Goal: Find contact information: Find contact information

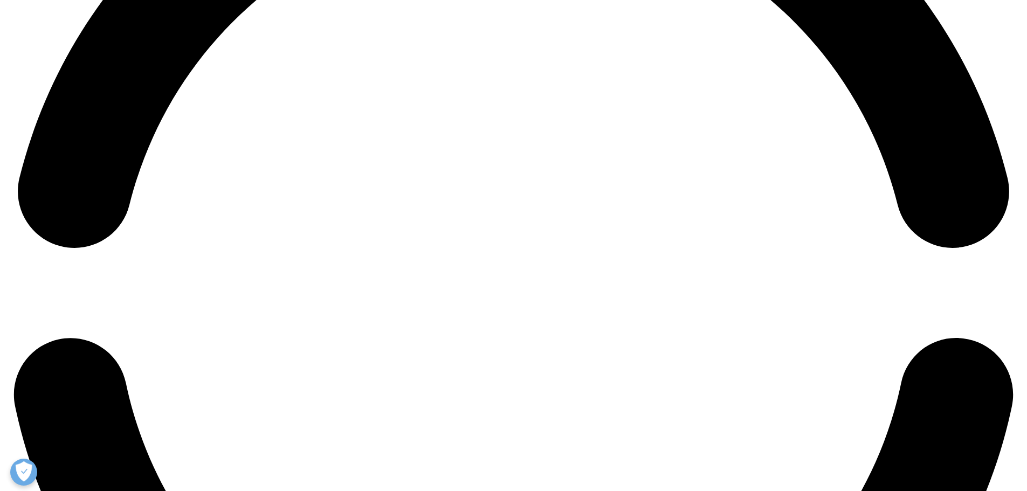
scroll to position [1941, 0]
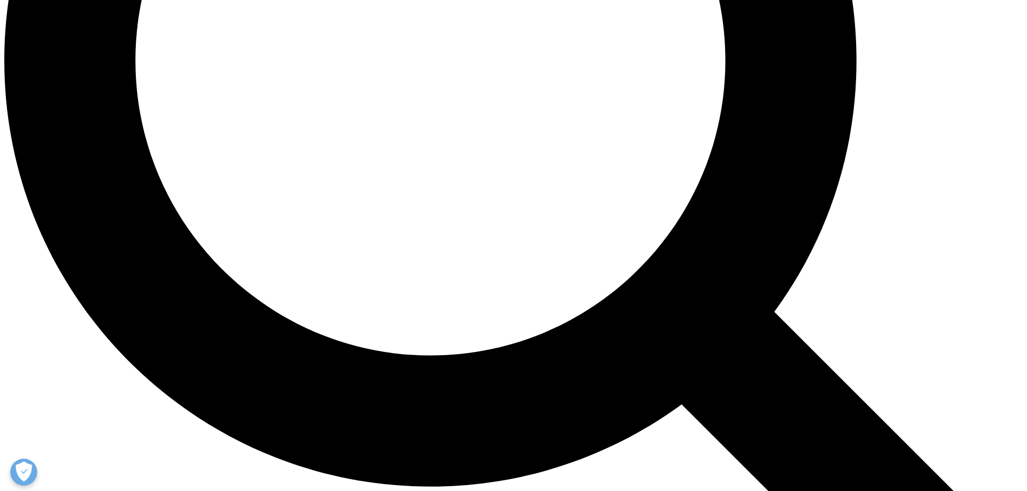
scroll to position [1755, 0]
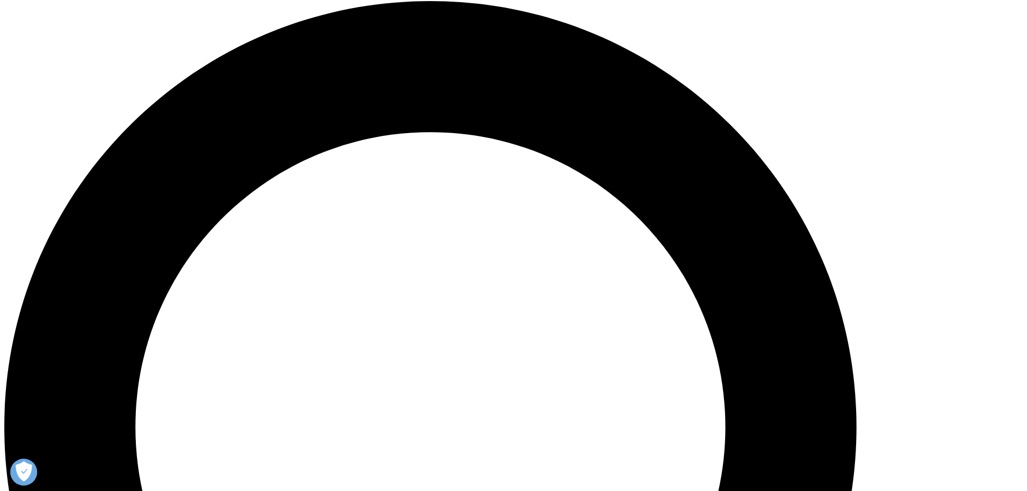
scroll to position [927, 0]
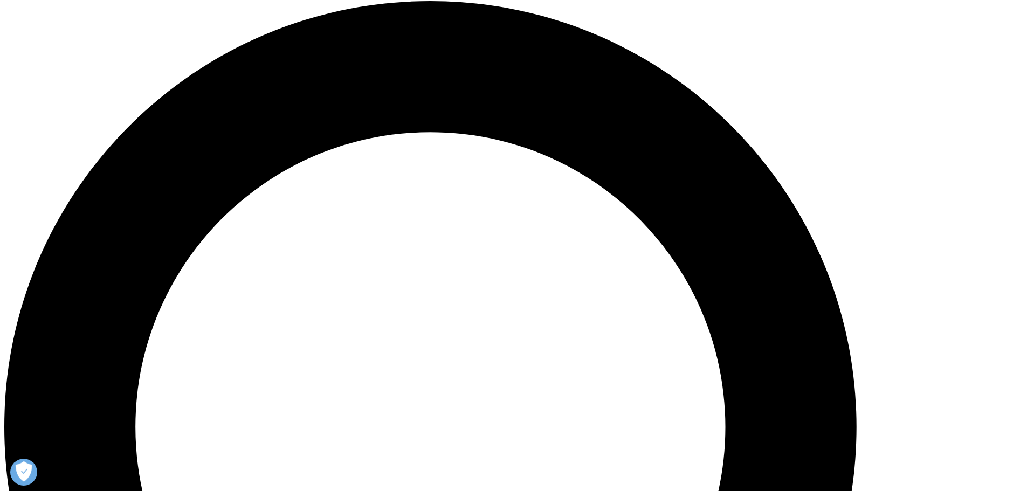
scroll to position [981, 0]
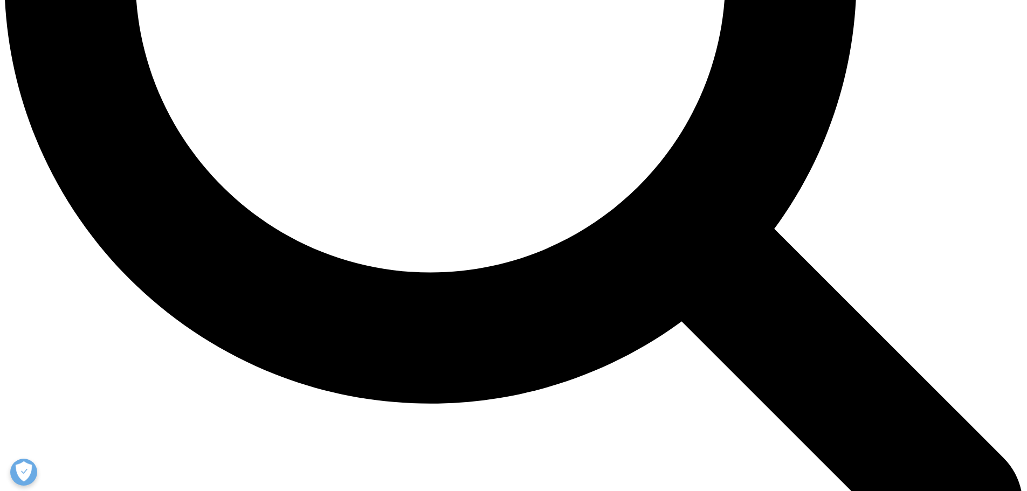
scroll to position [1539, 0]
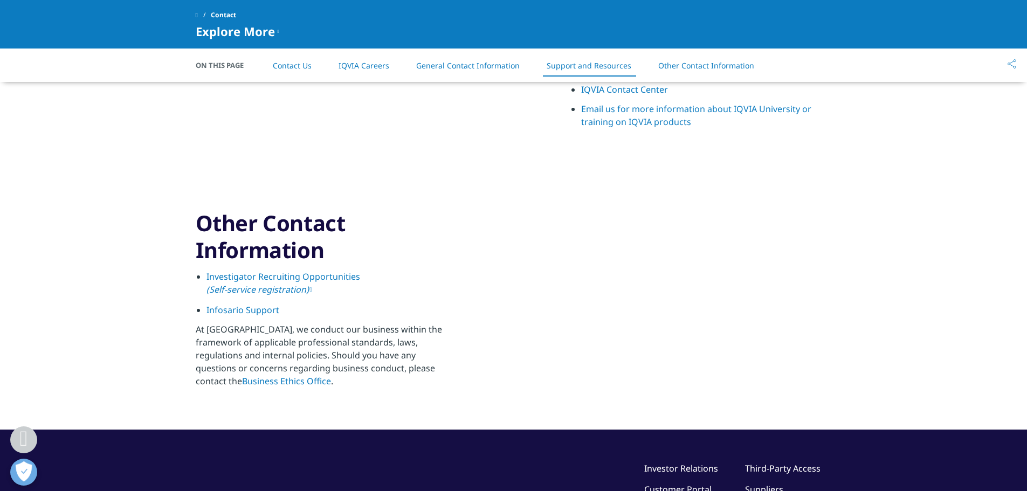
click at [309, 281] on link "Investigator Recruiting Opportunities (Self-service registration)" at bounding box center [284, 283] width 154 height 25
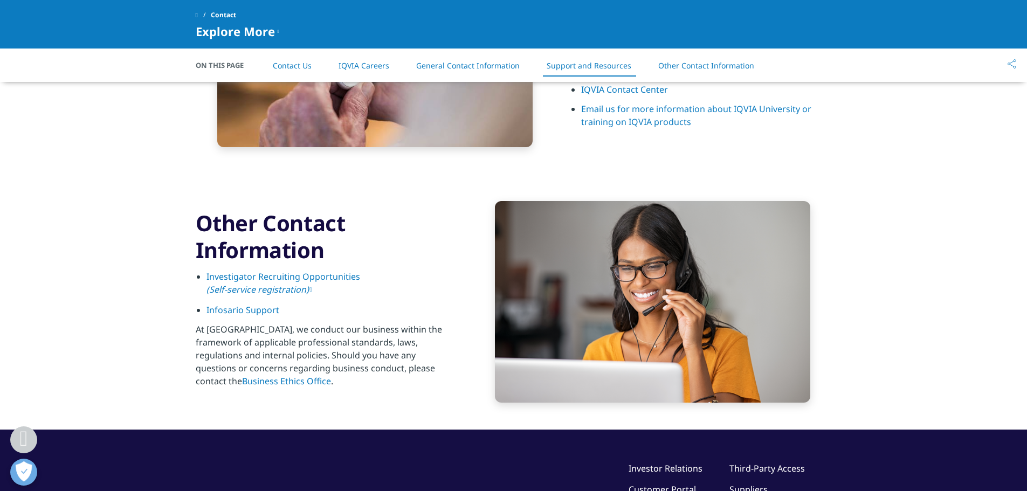
click at [229, 314] on link "Infosario Support" at bounding box center [243, 310] width 73 height 12
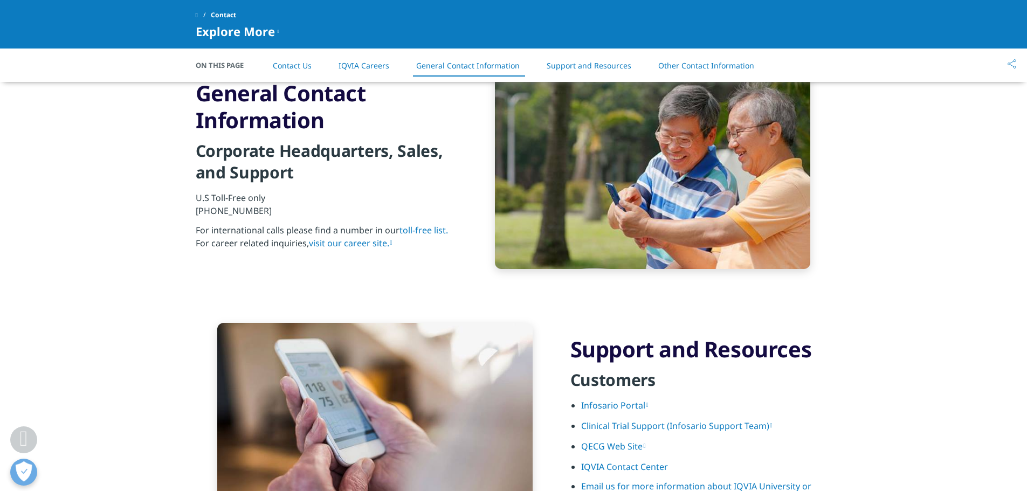
scroll to position [1215, 0]
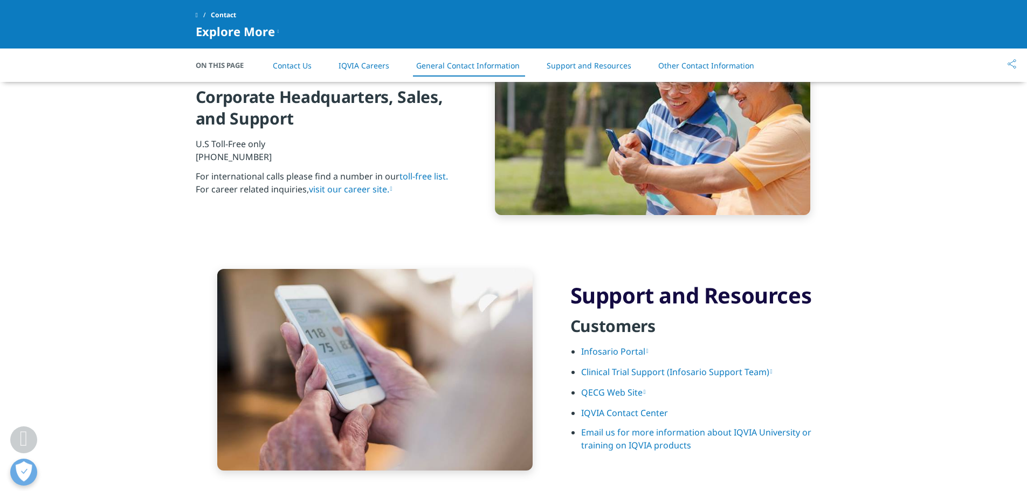
click at [620, 411] on link "IQVIA Contact Center" at bounding box center [624, 413] width 87 height 12
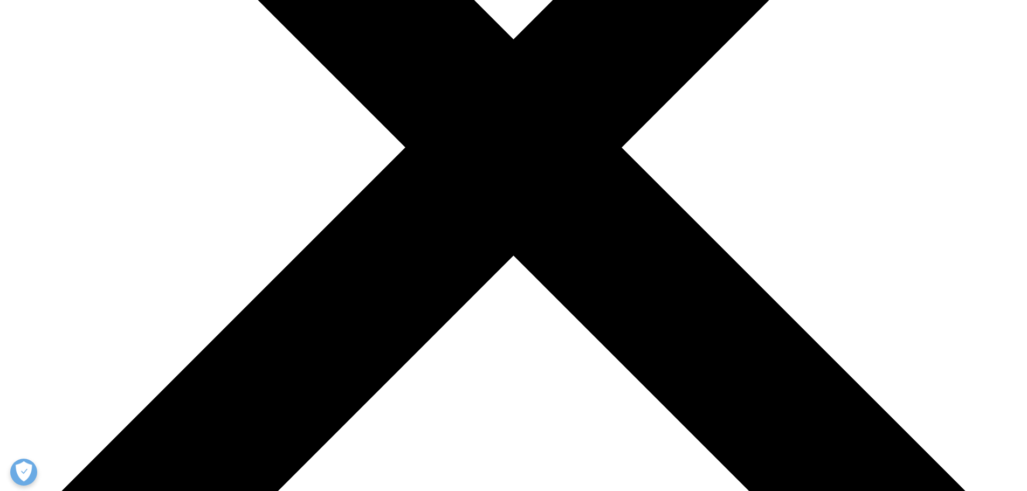
scroll to position [108, 0]
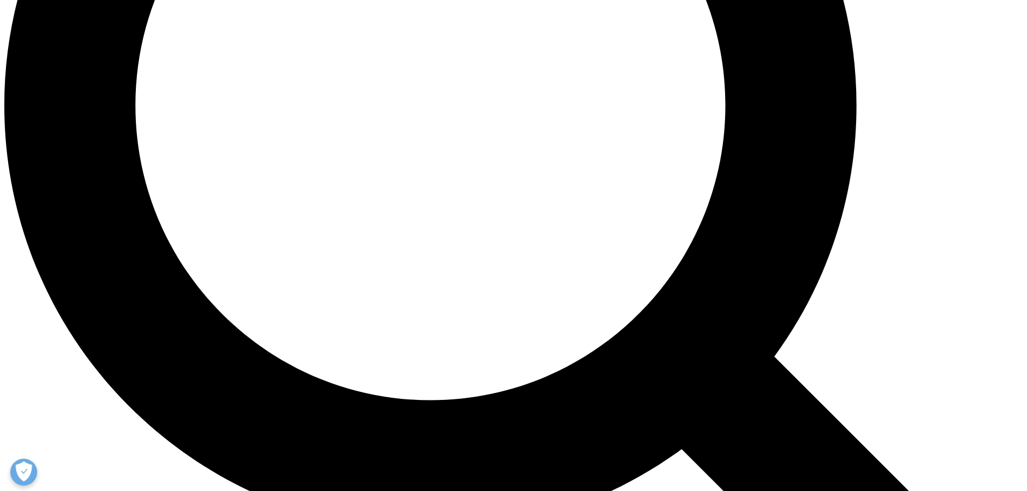
scroll to position [1215, 0]
